Goal: Check status: Check status

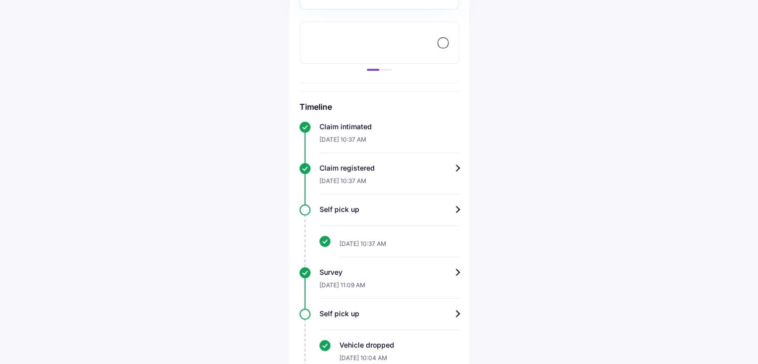
scroll to position [289, 0]
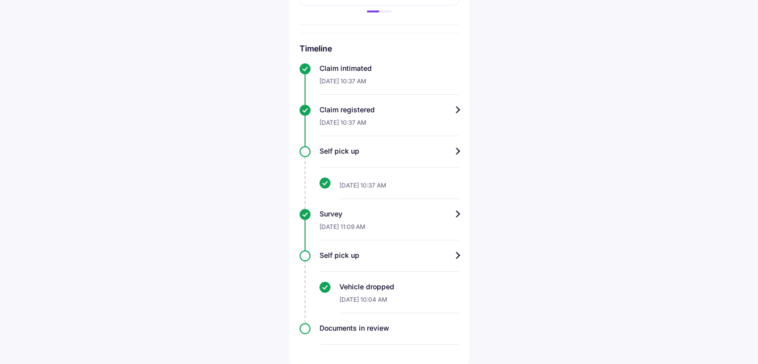
click at [459, 213] on div "Survey" at bounding box center [389, 214] width 140 height 10
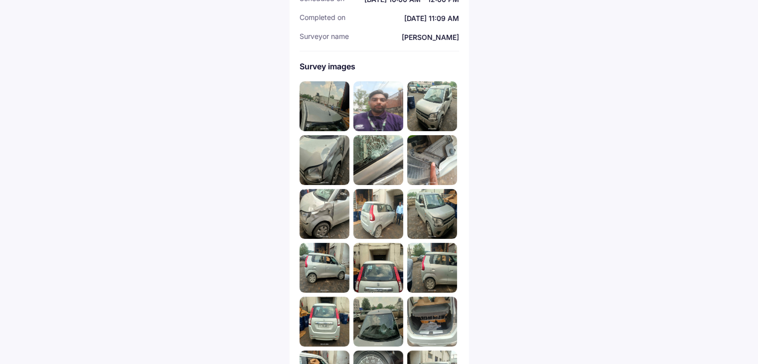
scroll to position [211, 0]
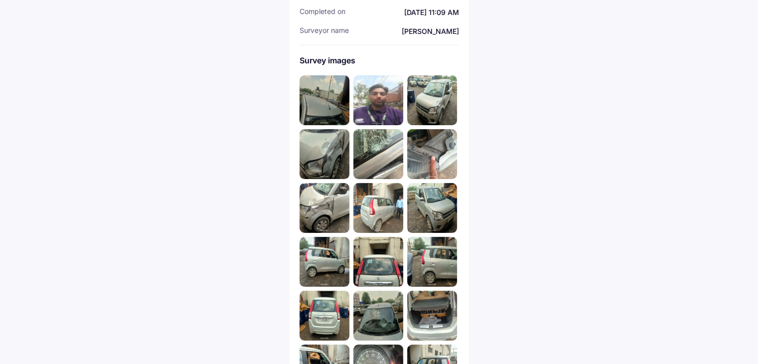
click at [316, 101] on img at bounding box center [325, 100] width 50 height 50
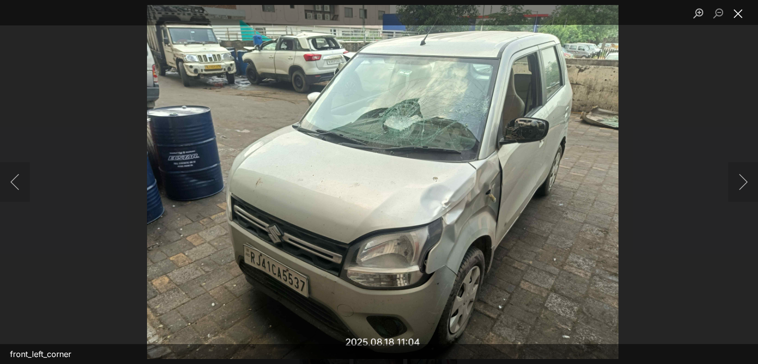
click at [735, 14] on button "Close lightbox" at bounding box center [738, 12] width 20 height 17
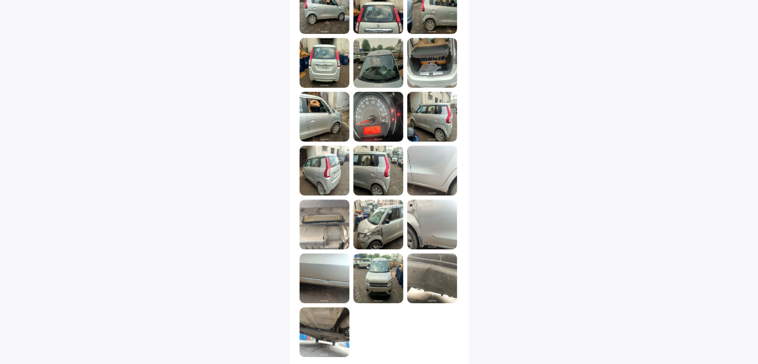
scroll to position [466, 0]
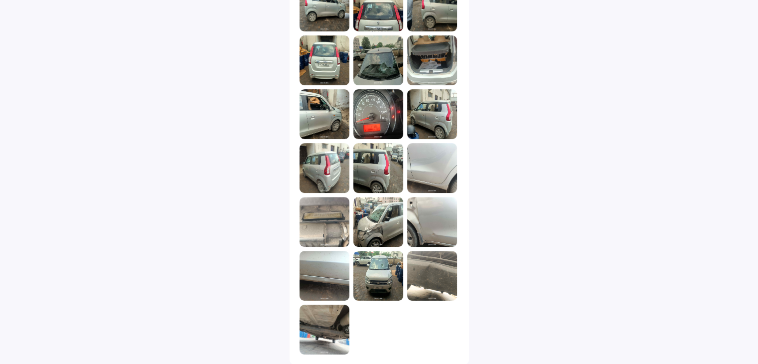
click at [421, 275] on img at bounding box center [432, 276] width 50 height 50
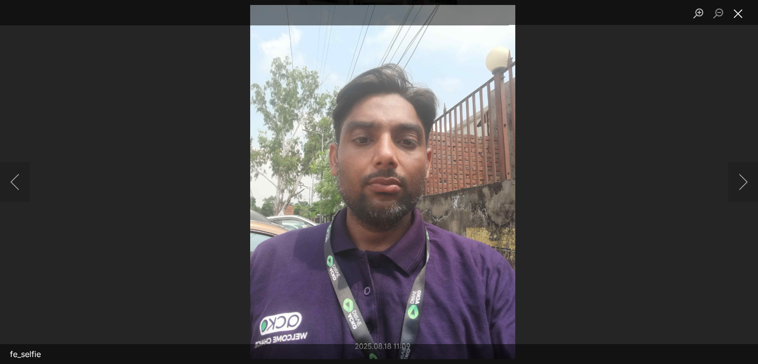
click at [737, 16] on button "Close lightbox" at bounding box center [738, 12] width 20 height 17
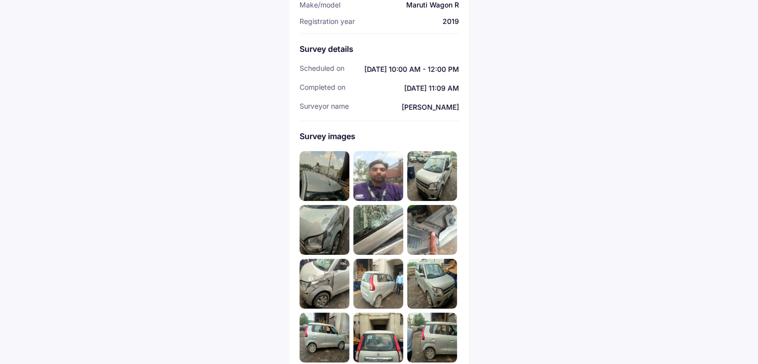
scroll to position [142, 0]
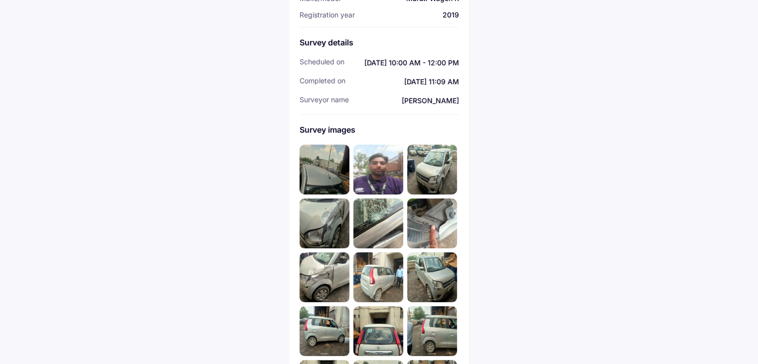
click at [321, 169] on img at bounding box center [325, 170] width 50 height 50
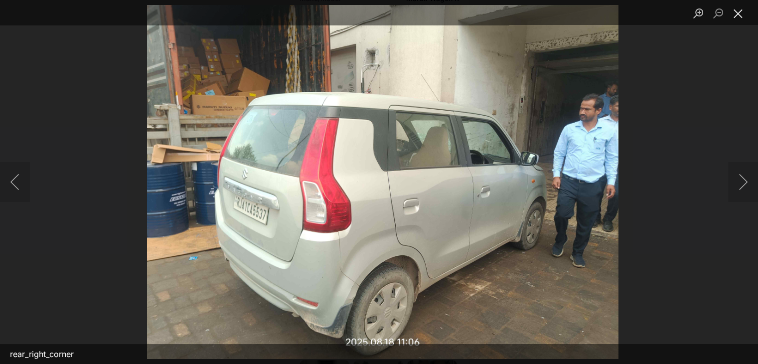
click at [737, 14] on button "Close lightbox" at bounding box center [738, 12] width 20 height 17
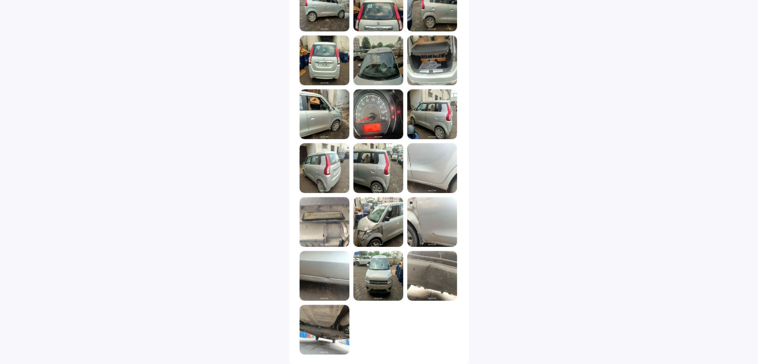
scroll to position [0, 0]
